Goal: Task Accomplishment & Management: Manage account settings

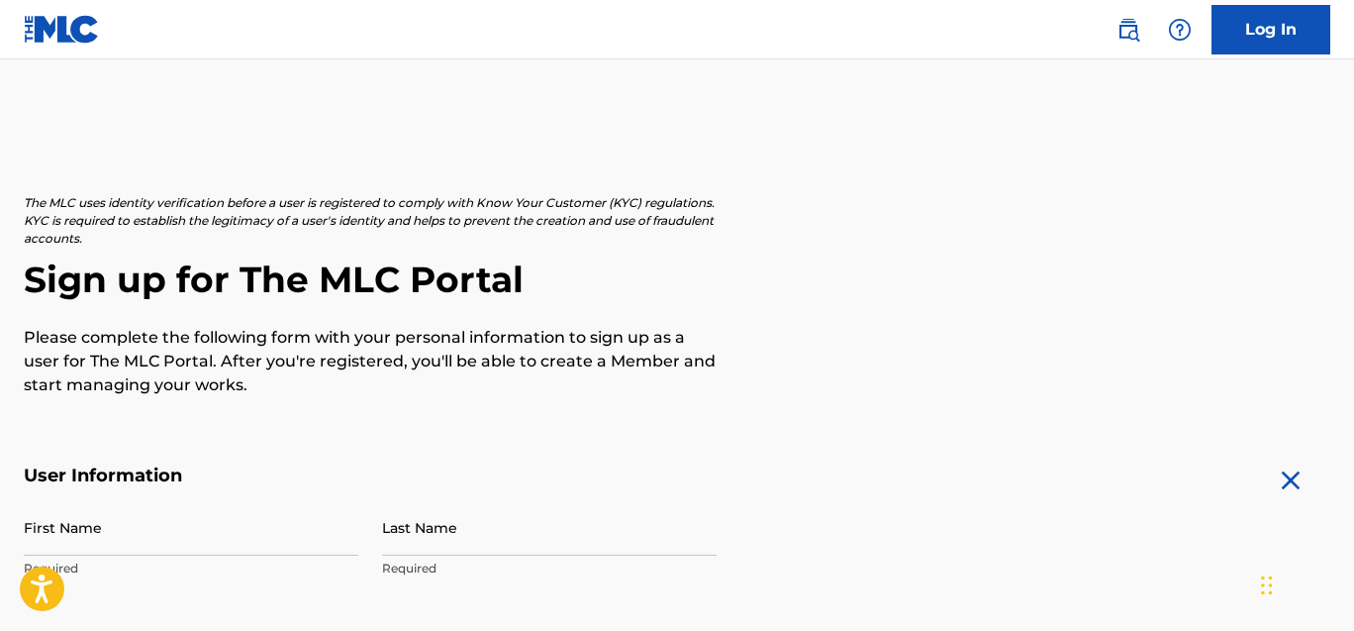
click at [1258, 23] on link "Log In" at bounding box center [1271, 29] width 119 height 49
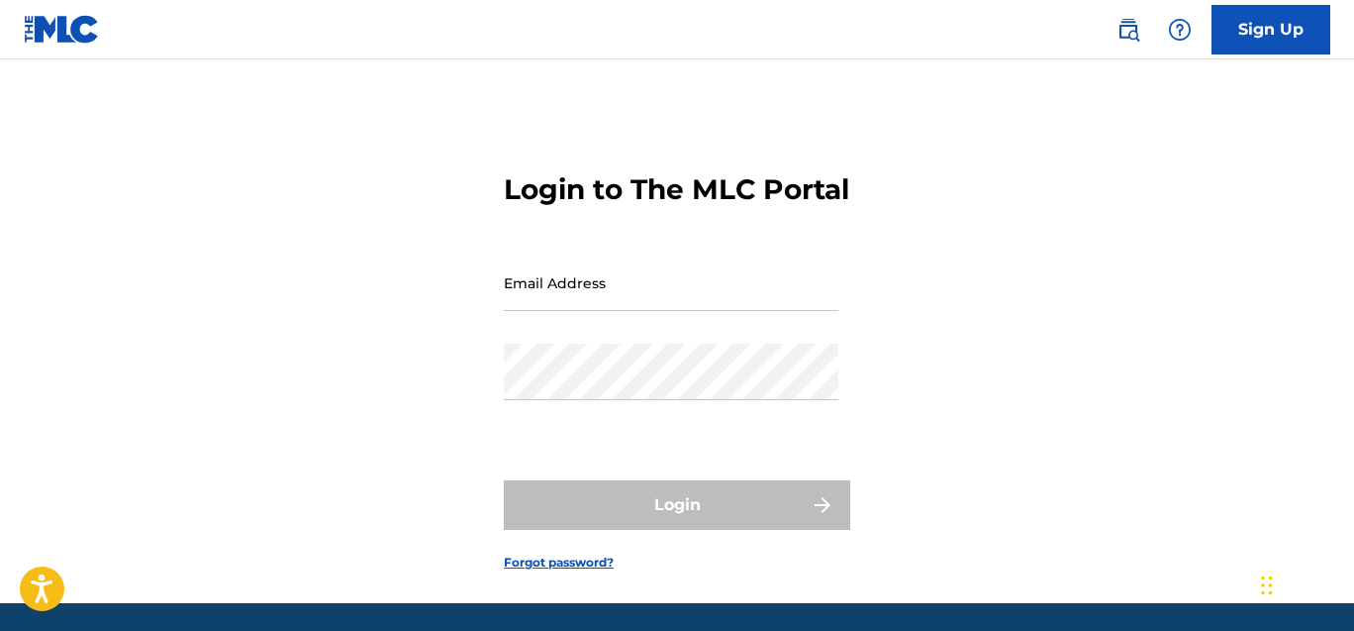
click at [568, 311] on input "Email Address" at bounding box center [671, 282] width 335 height 56
type input "[EMAIL_ADDRESS][DOMAIN_NAME]"
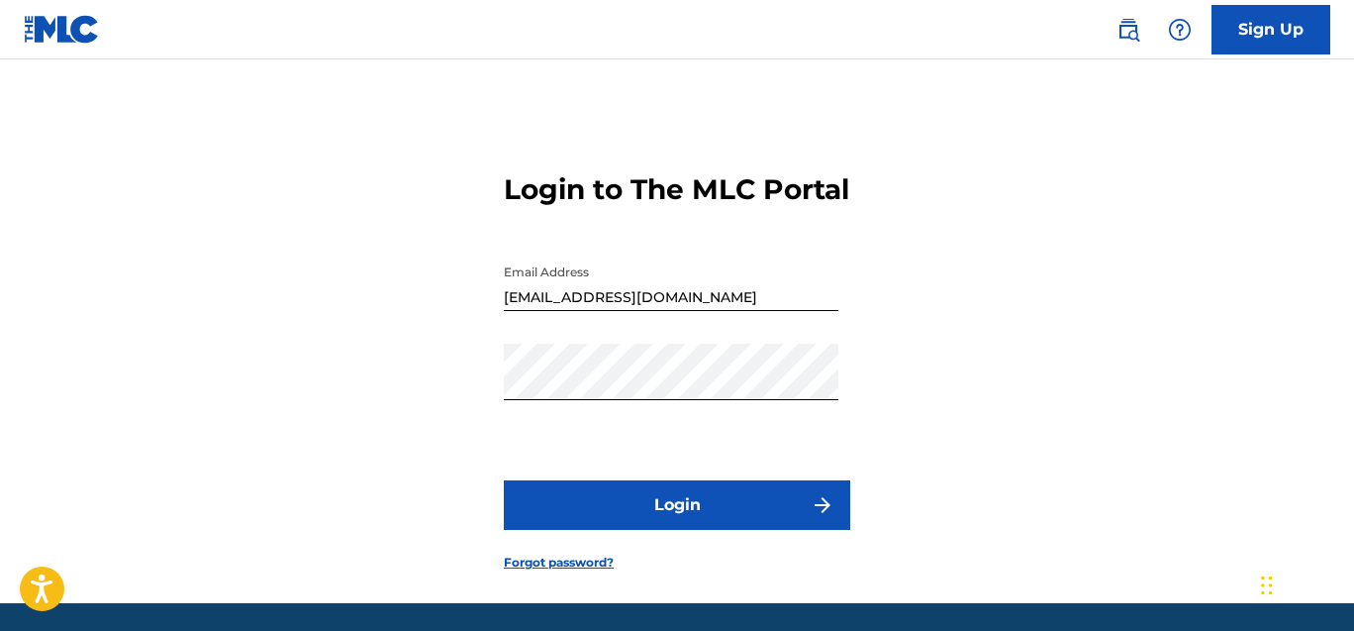
click at [679, 530] on button "Login" at bounding box center [677, 504] width 346 height 49
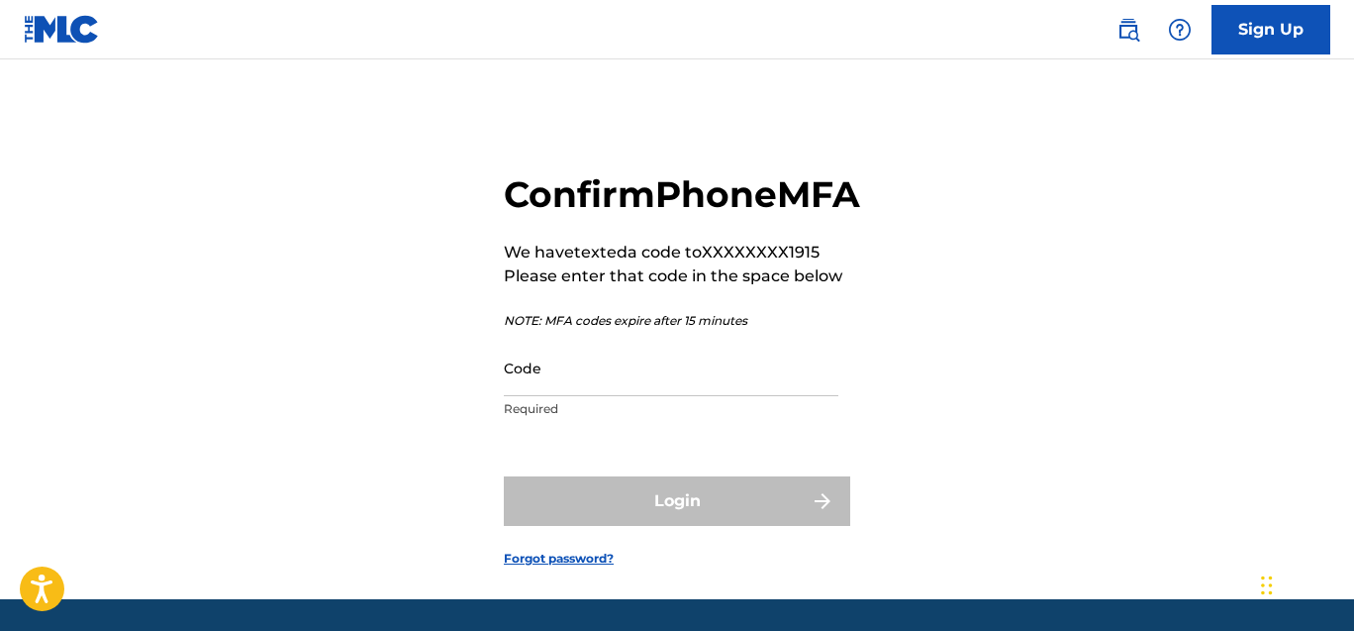
click at [576, 396] on input "Code" at bounding box center [671, 368] width 335 height 56
click at [350, 407] on div "Confirm Phone MFA We have texted a code to XXXXXXXX1915 Please enter that code …" at bounding box center [677, 354] width 1354 height 490
click at [547, 396] on input "Code" at bounding box center [671, 368] width 335 height 56
paste input "219926"
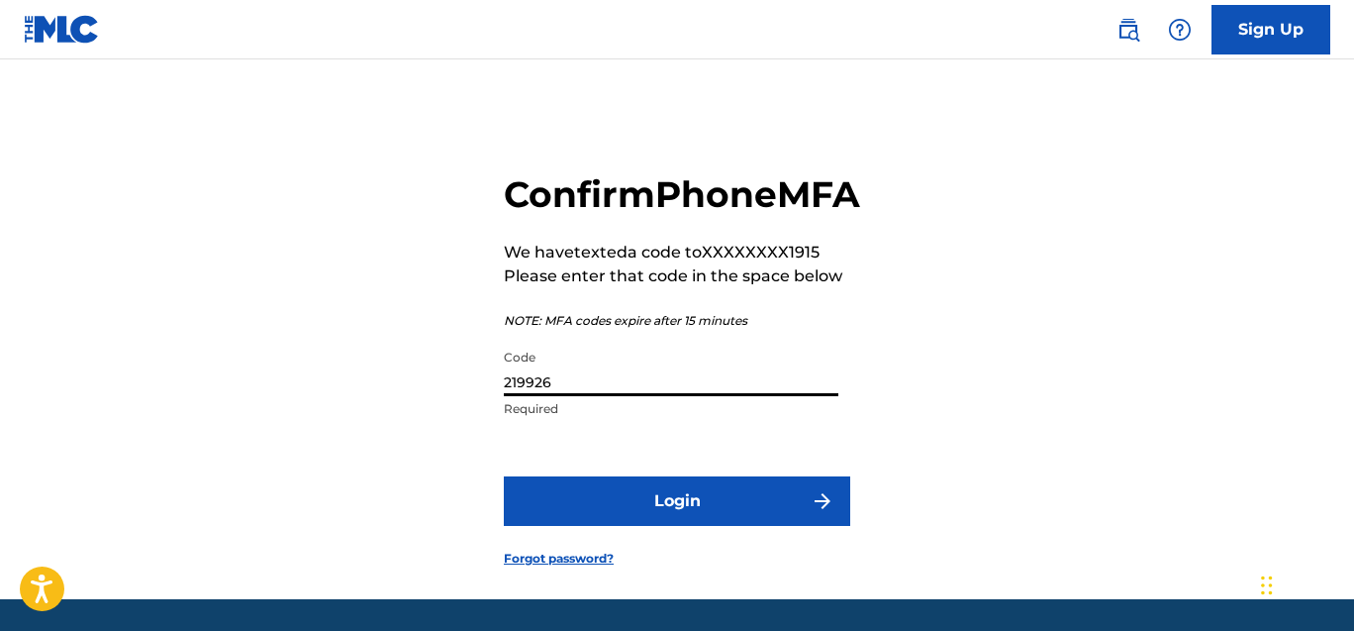
type input "219926"
click at [665, 526] on button "Login" at bounding box center [677, 500] width 346 height 49
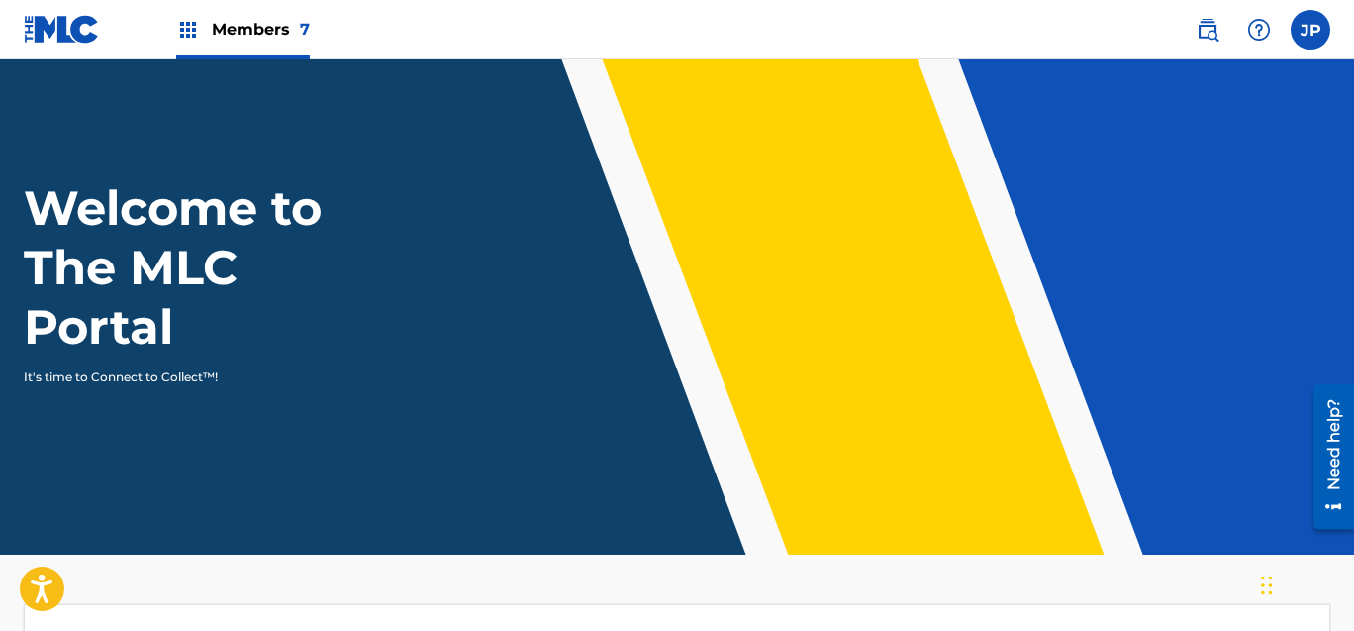
click at [254, 29] on span "Members 7" at bounding box center [261, 29] width 98 height 23
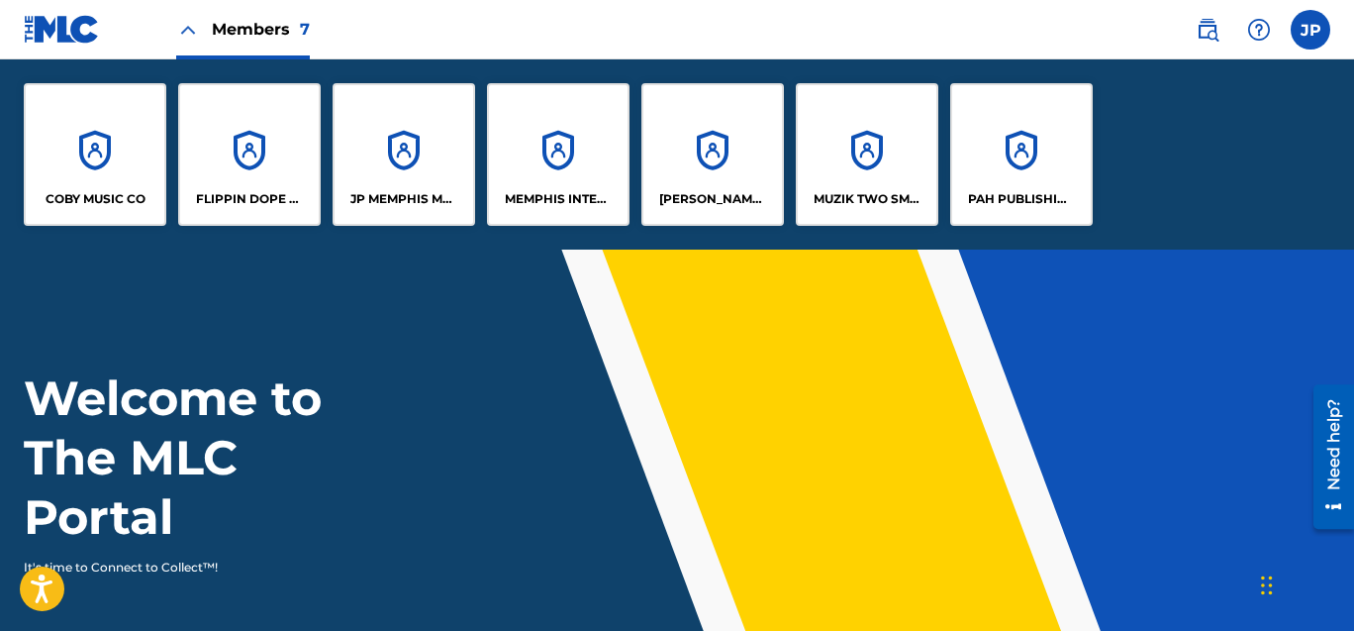
scroll to position [216, 0]
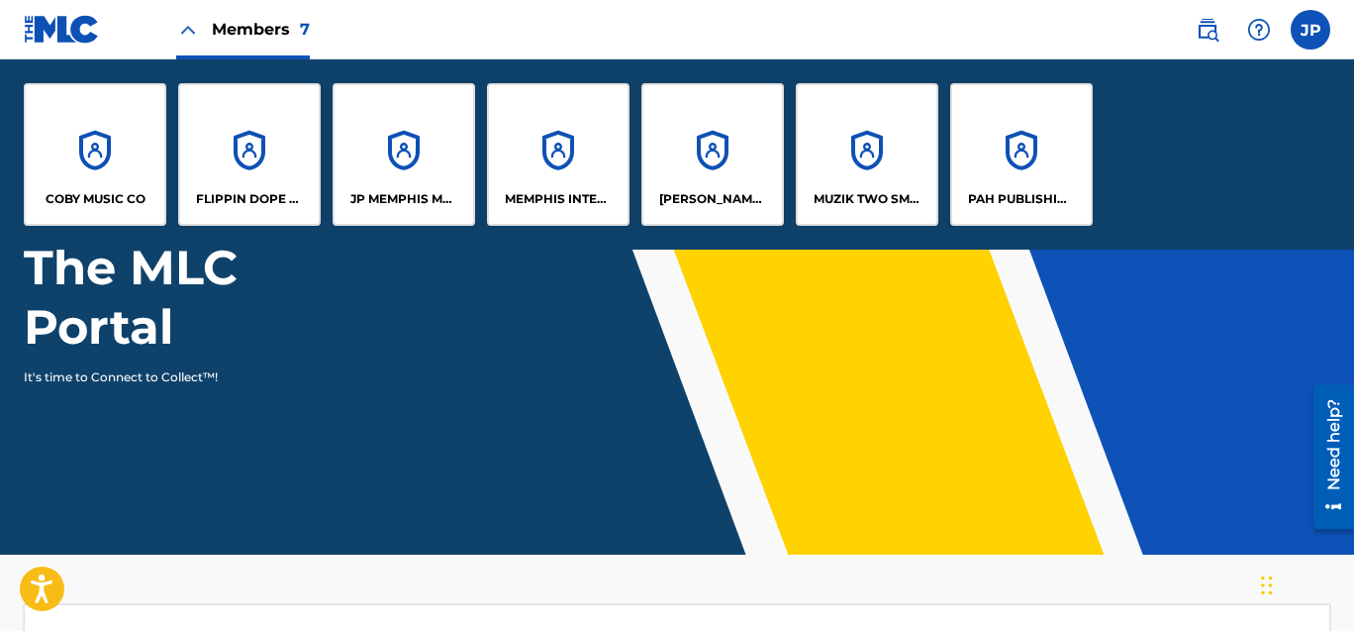
click at [1265, 30] on img at bounding box center [1259, 30] width 24 height 24
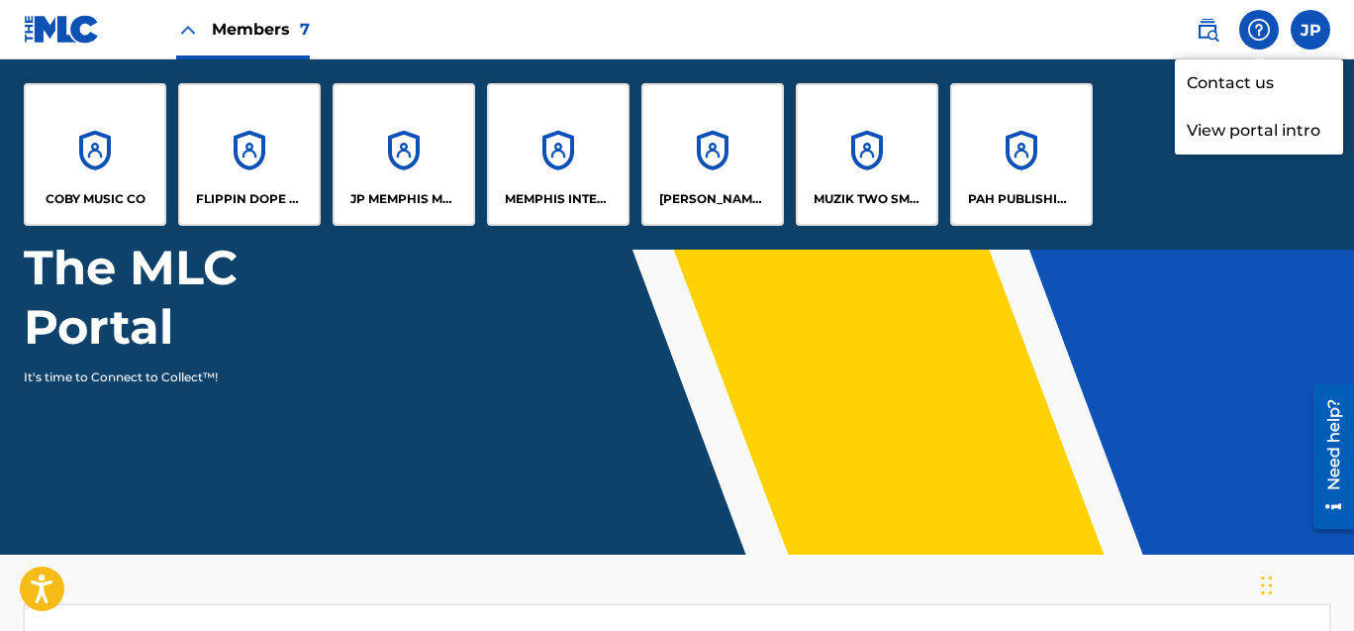
click at [1111, 29] on nav "Members 7 JP JP [PERSON_NAME] [EMAIL_ADDRESS][DOMAIN_NAME] Notification Prefere…" at bounding box center [677, 29] width 1354 height 59
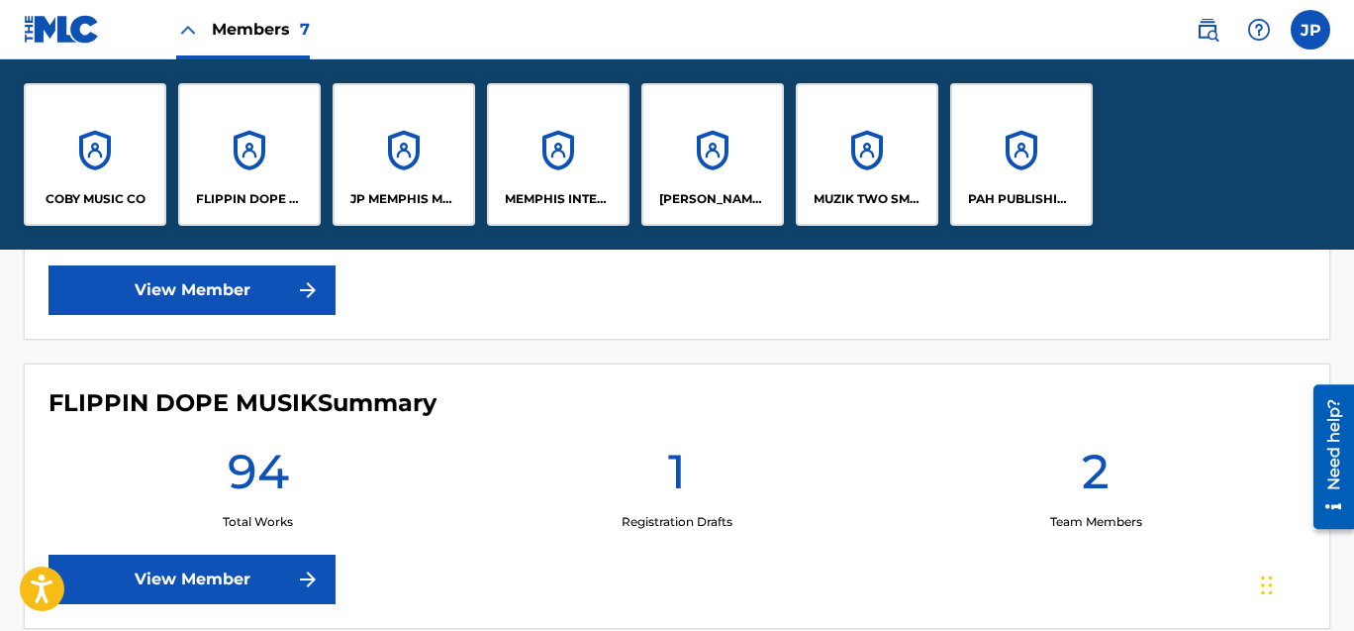
scroll to position [745, 0]
